Goal: Information Seeking & Learning: Understand process/instructions

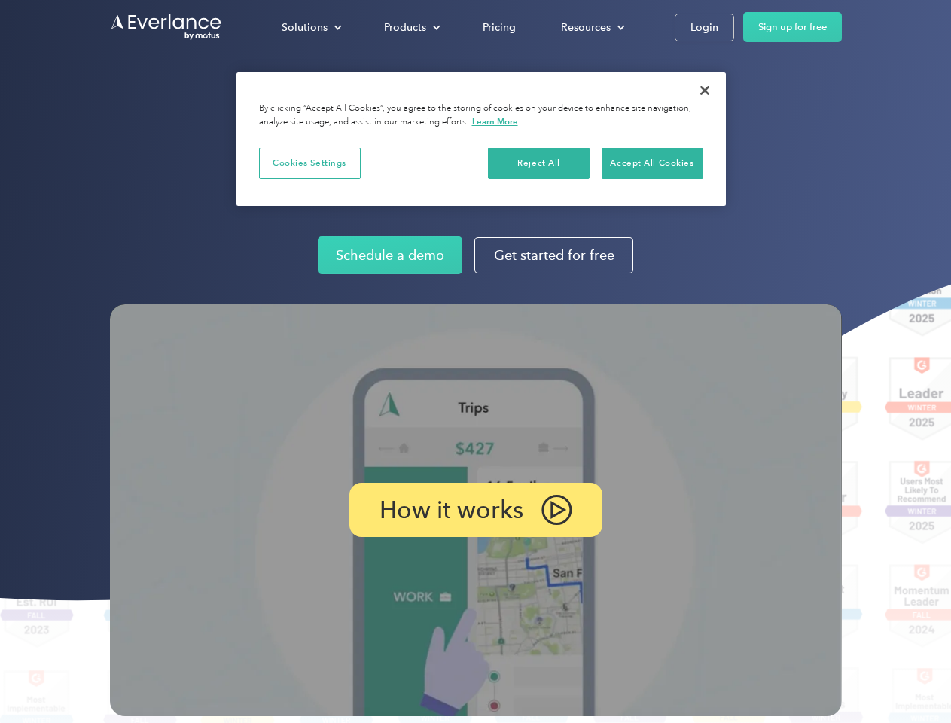
click at [475, 361] on img at bounding box center [476, 510] width 732 height 412
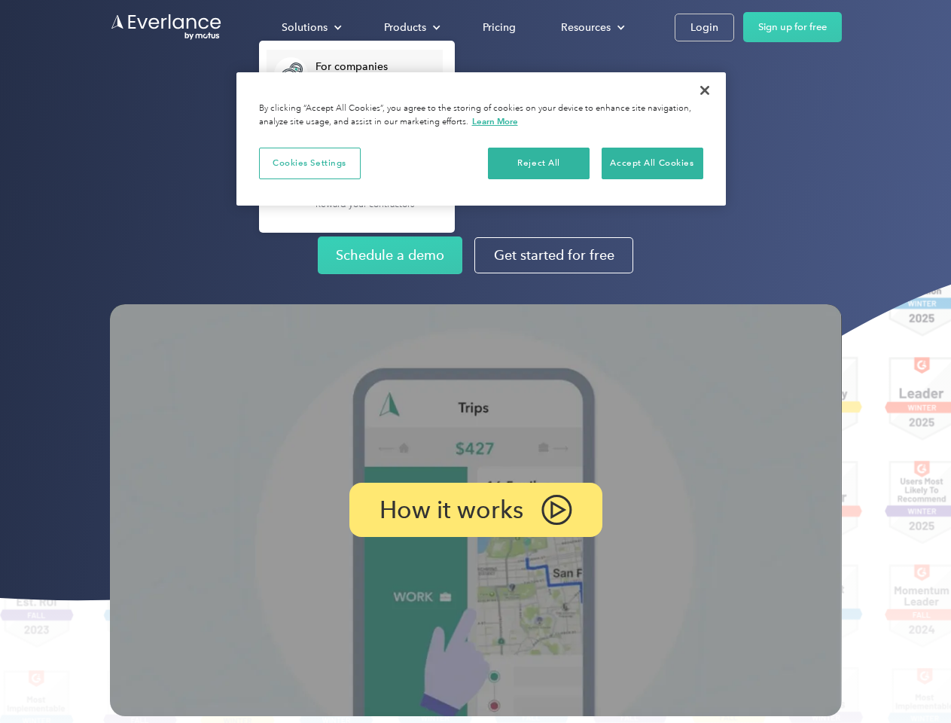
click at [311, 27] on div "Solutions" at bounding box center [305, 27] width 46 height 19
click at [410, 27] on div "Products" at bounding box center [405, 27] width 42 height 19
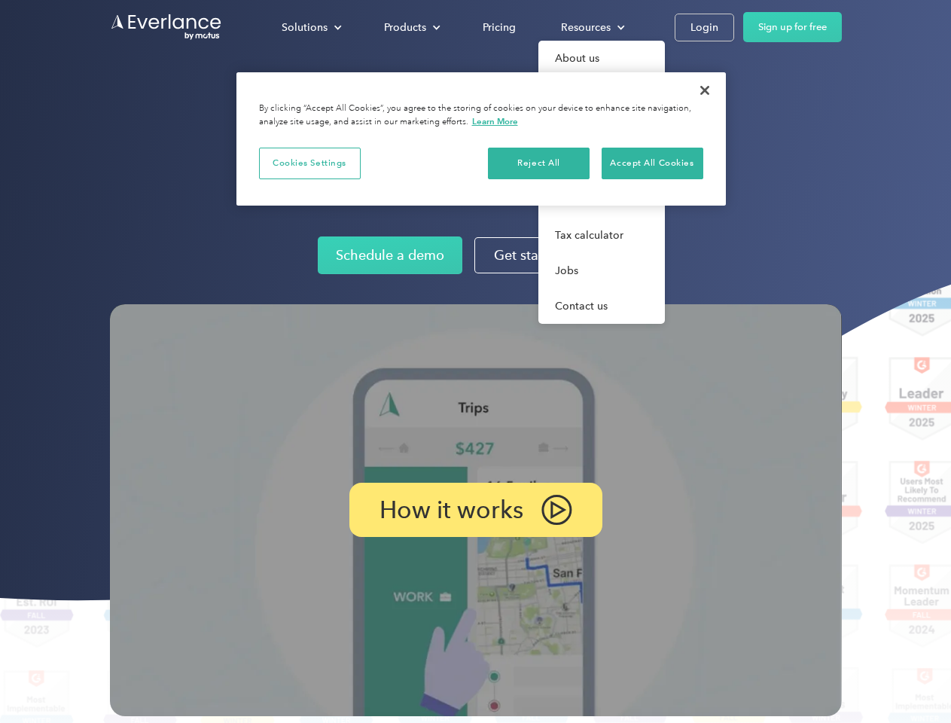
click at [591, 27] on div "Resources" at bounding box center [586, 27] width 50 height 19
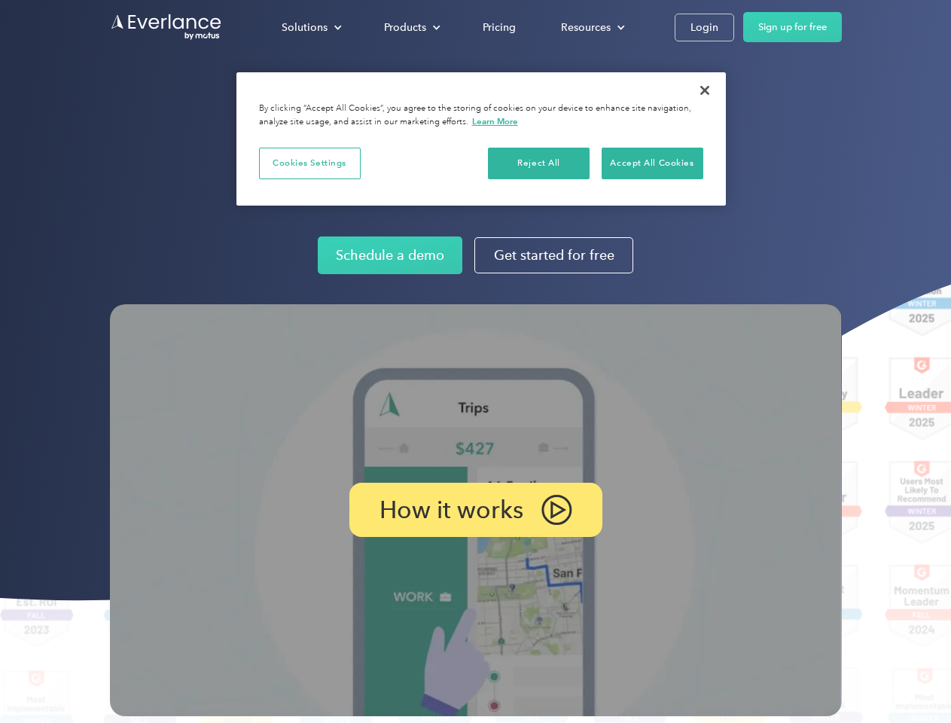
click at [475, 510] on p "How it works" at bounding box center [452, 510] width 144 height 18
click at [309, 163] on button "Cookies Settings" at bounding box center [310, 164] width 102 height 32
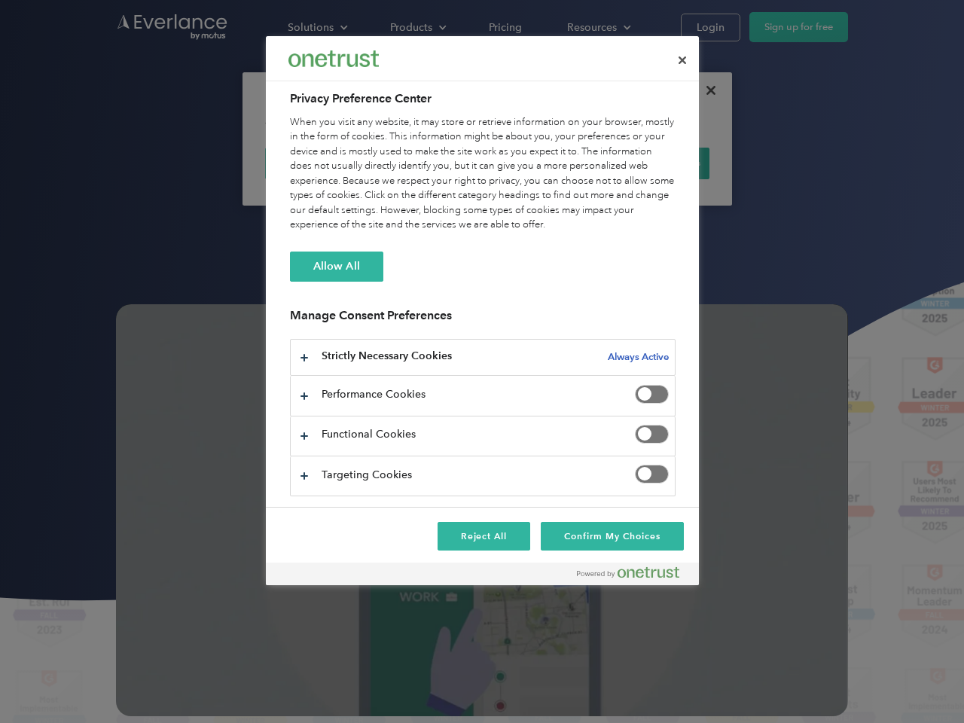
click at [539, 163] on div "When you visit any website, it may store or retrieve information on your browse…" at bounding box center [483, 173] width 386 height 117
click at [652, 163] on div "When you visit any website, it may store or retrieve information on your browse…" at bounding box center [483, 173] width 386 height 117
click at [705, 90] on div at bounding box center [482, 361] width 964 height 723
